Goal: Check status: Check status

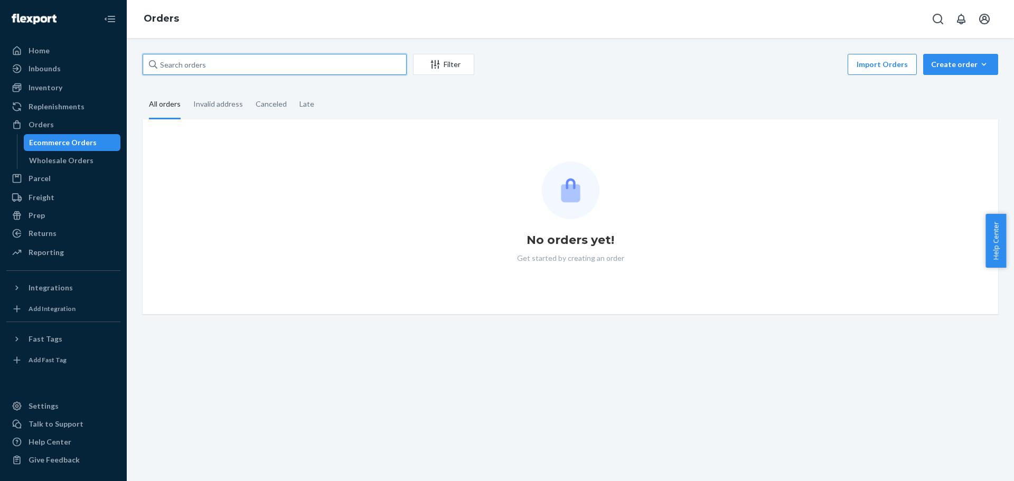
click at [259, 68] on input "text" at bounding box center [275, 64] width 264 height 21
paste input "114-0159660-7387473"
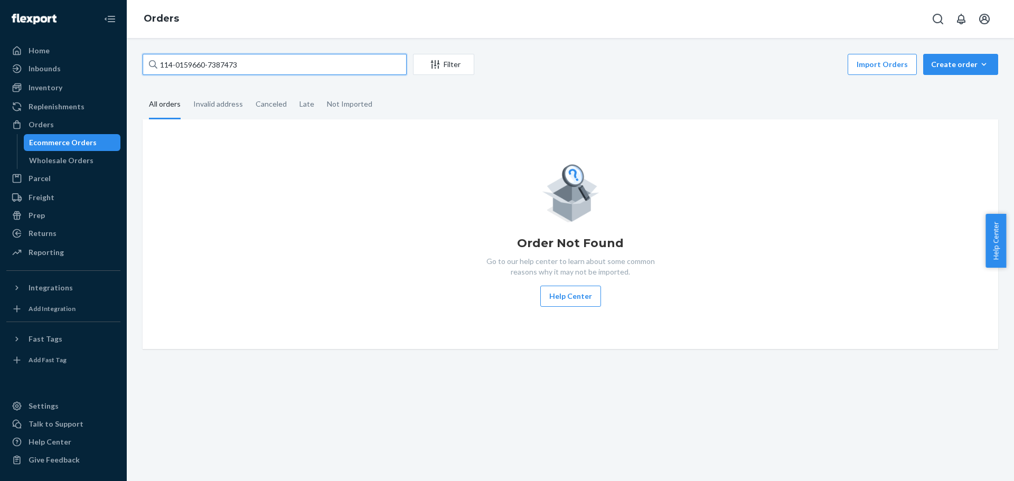
type input "114-0159660-7387473"
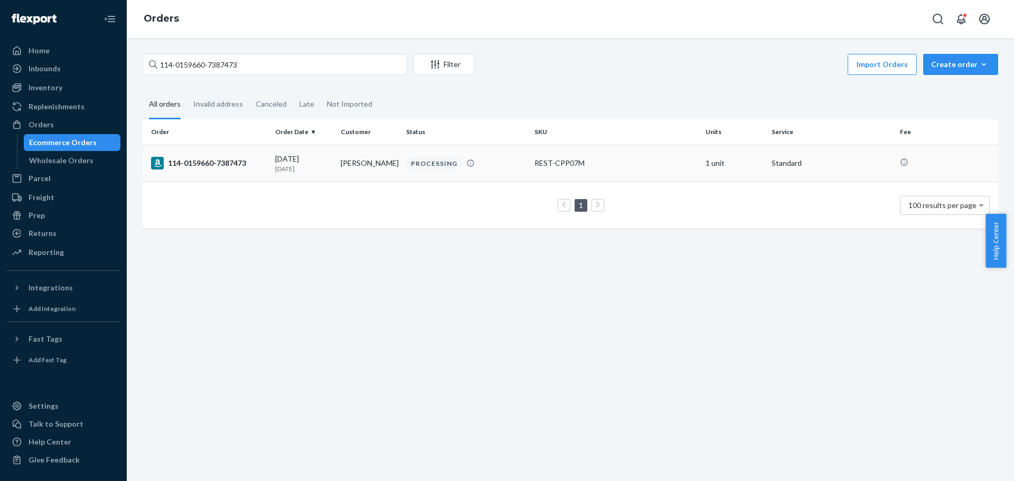
click at [210, 155] on td "114-0159660-7387473" at bounding box center [207, 163] width 128 height 37
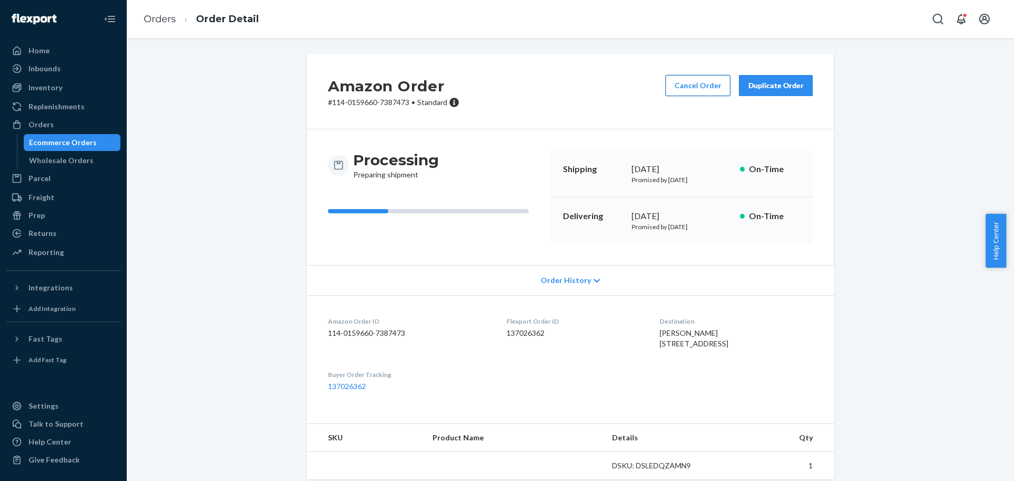
click at [695, 83] on button "Cancel Order" at bounding box center [697, 85] width 65 height 21
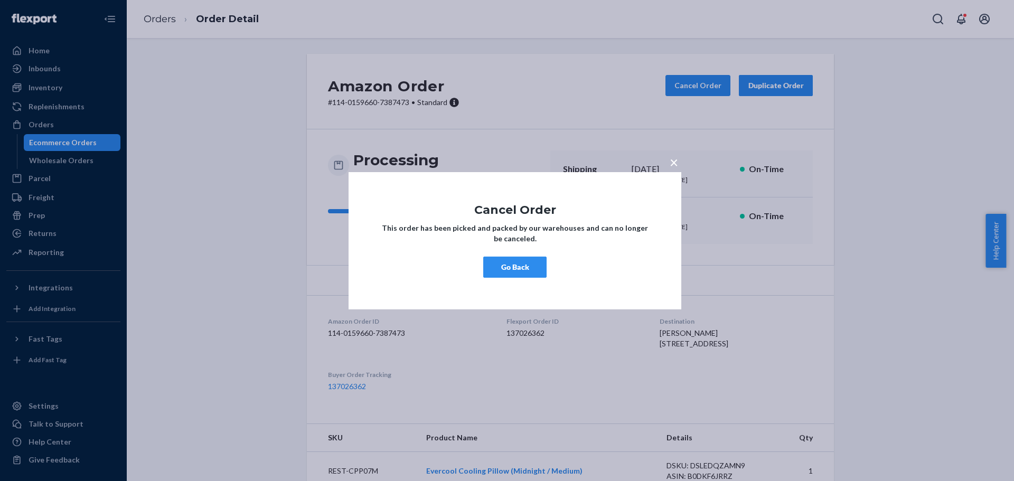
click at [507, 267] on button "Go Back" at bounding box center [514, 267] width 63 height 21
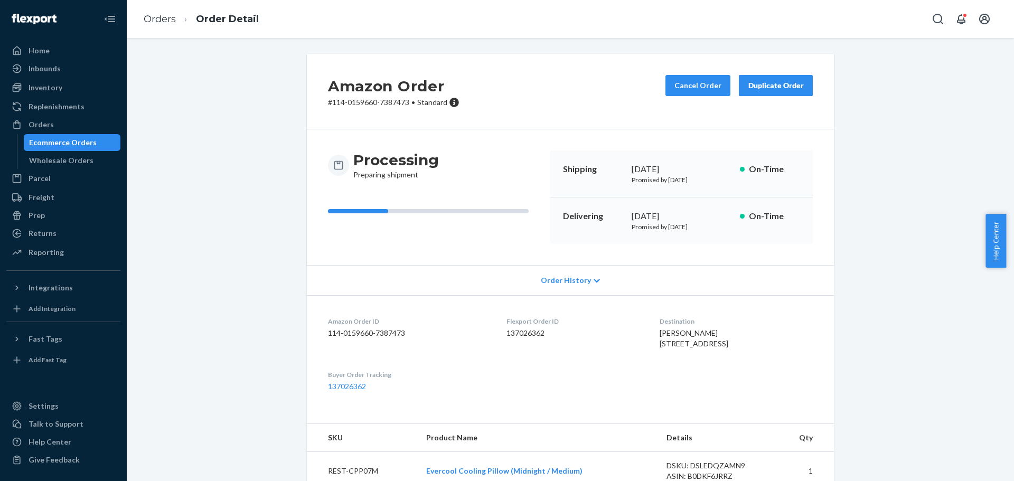
click at [255, 272] on div "Amazon Order # 114-0159660-7387473 • Standard Cancel Order Duplicate Order Proc…" at bounding box center [570, 379] width 871 height 651
